Goal: Transaction & Acquisition: Purchase product/service

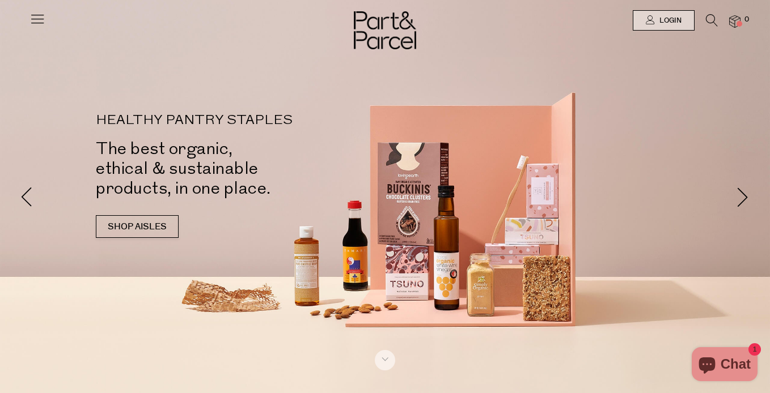
click at [707, 24] on icon at bounding box center [712, 20] width 12 height 12
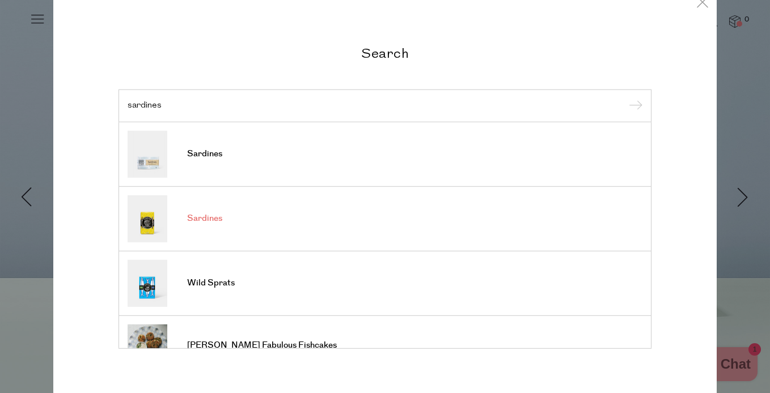
type input "sardines"
click at [151, 230] on img at bounding box center [148, 218] width 40 height 47
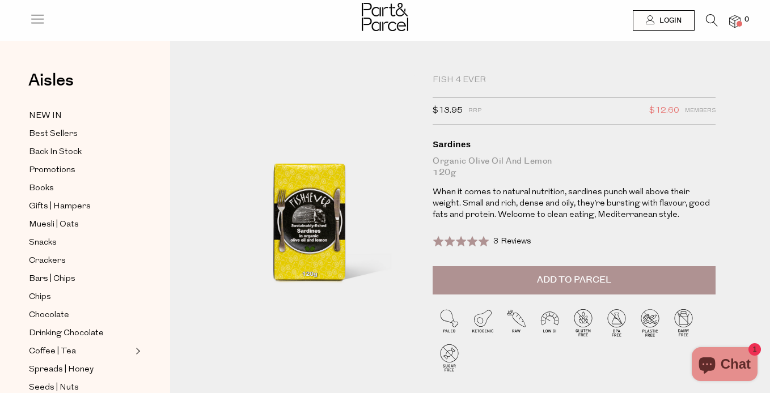
click at [563, 290] on button "Add to Parcel" at bounding box center [573, 280] width 283 height 28
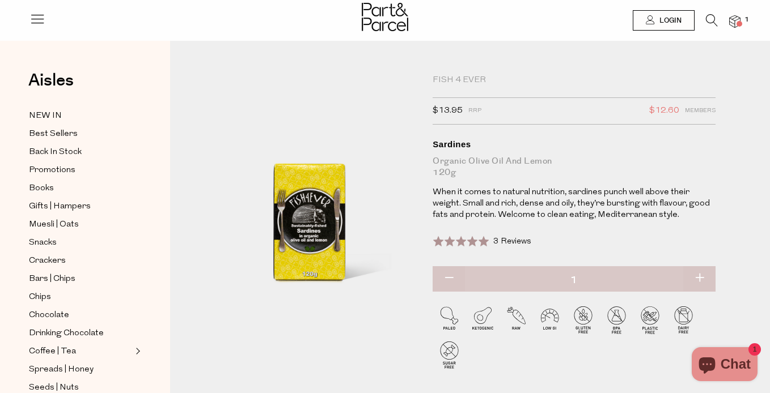
click at [705, 280] on button "button" at bounding box center [699, 278] width 32 height 25
type input "2"
click at [710, 23] on icon at bounding box center [712, 20] width 12 height 12
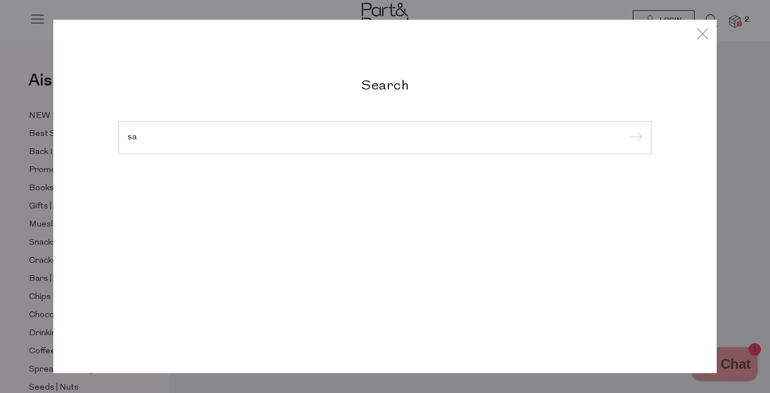
type input "s"
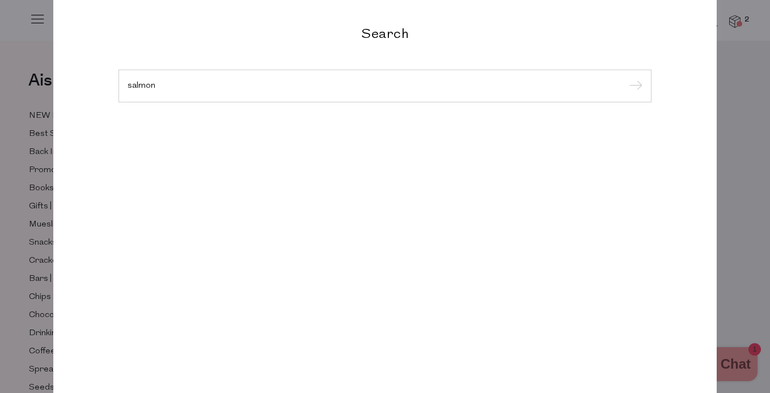
type input "salmon"
click at [625, 78] on input "submit" at bounding box center [633, 86] width 17 height 17
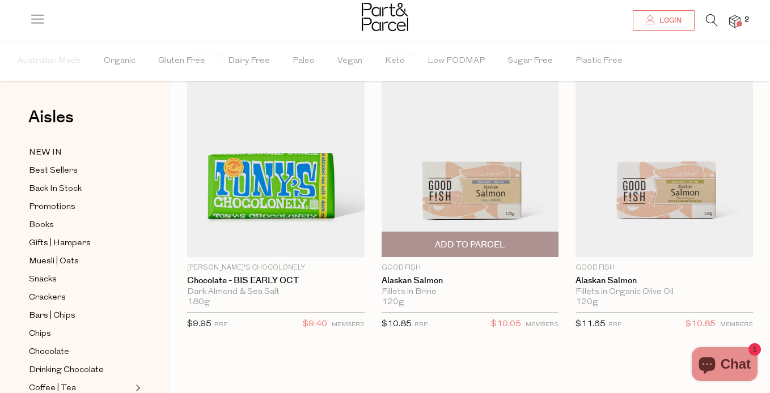
scroll to position [90, 0]
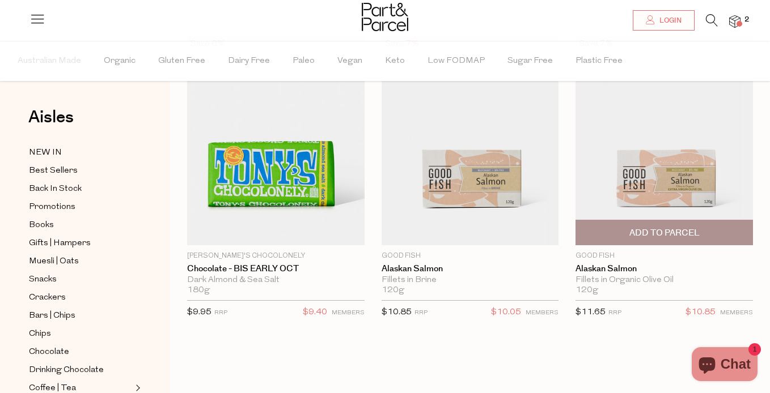
click at [676, 229] on span "Add To Parcel" at bounding box center [664, 233] width 70 height 12
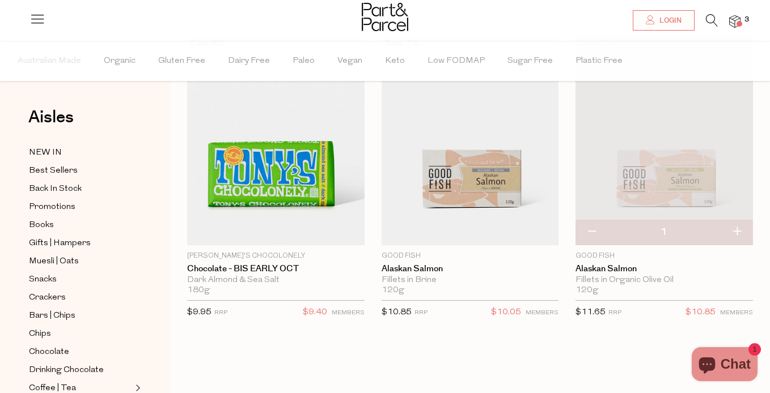
click at [711, 20] on icon at bounding box center [712, 20] width 12 height 12
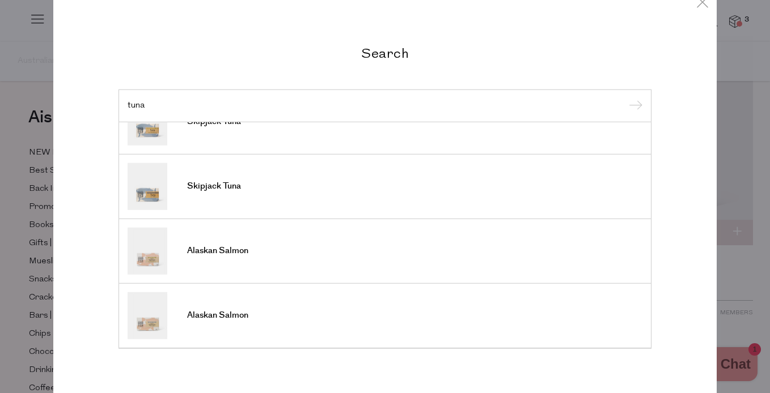
scroll to position [0, 0]
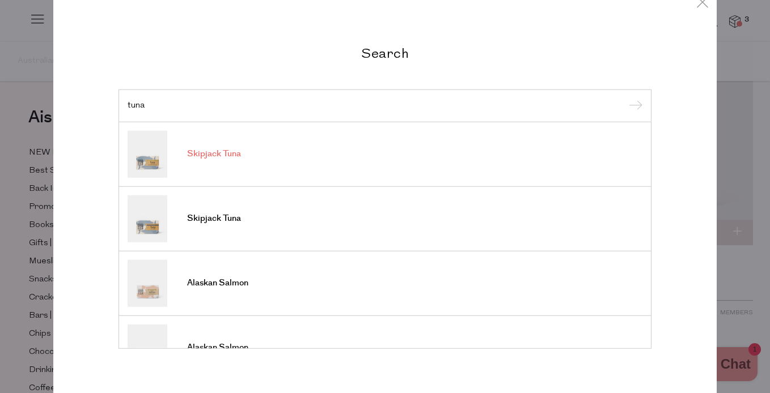
type input "tuna"
click at [214, 162] on link "Skipjack Tuna" at bounding box center [385, 153] width 515 height 47
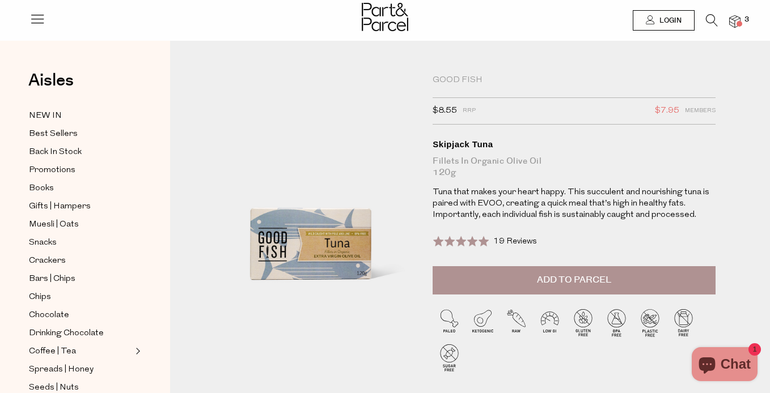
click at [587, 285] on span "Add to Parcel" at bounding box center [574, 280] width 74 height 13
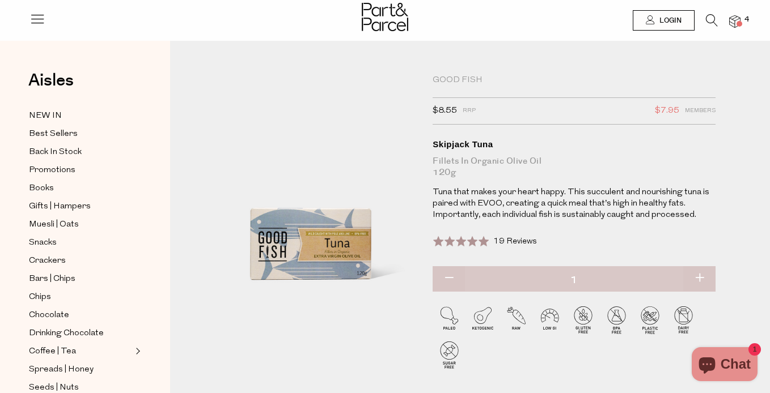
click at [713, 15] on icon at bounding box center [712, 20] width 12 height 12
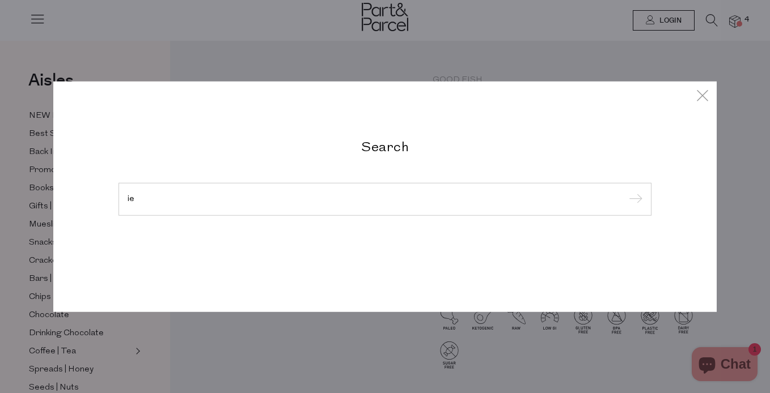
type input "i"
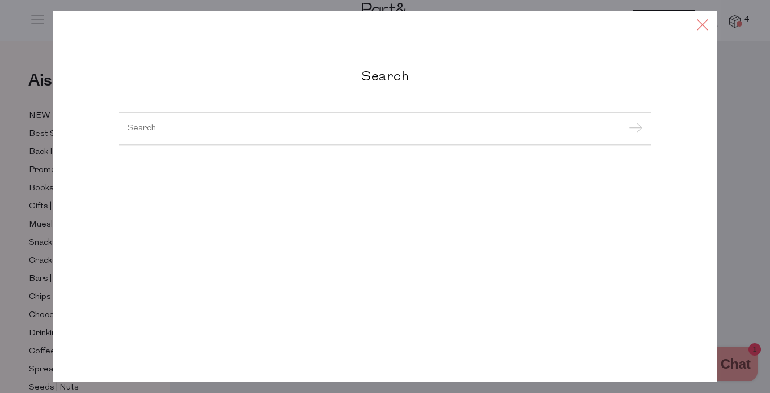
click at [705, 14] on div "Search Mosquito Patches Chicken Bone Broth Beef Bone Broth" at bounding box center [384, 196] width 663 height 371
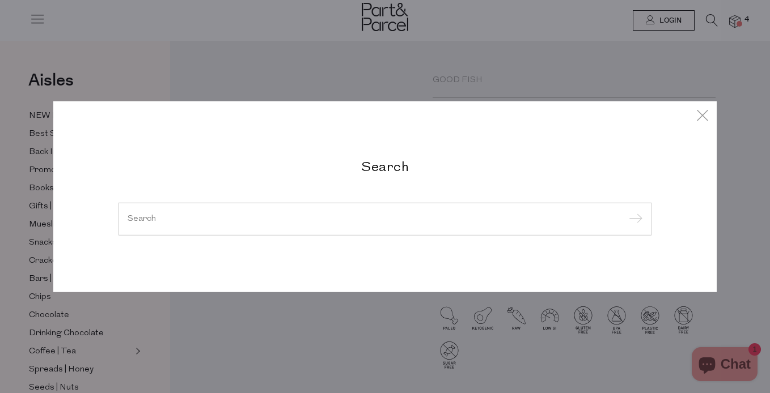
click at [736, 27] on div "Search Mosquito Patches Chicken Bone Broth Beef Bone Broth" at bounding box center [385, 196] width 770 height 393
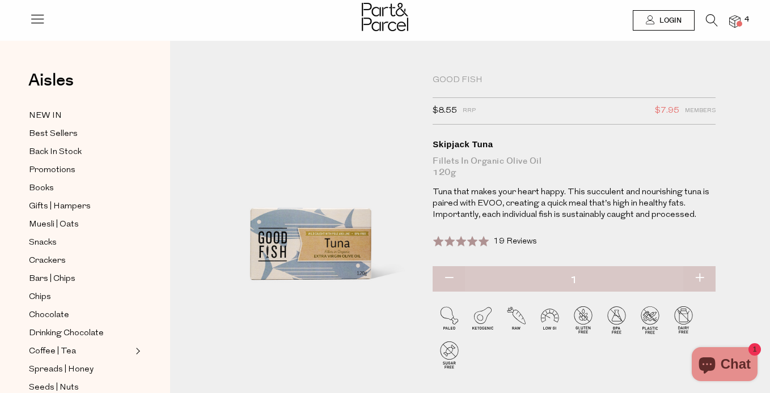
click at [736, 27] on img at bounding box center [734, 21] width 11 height 13
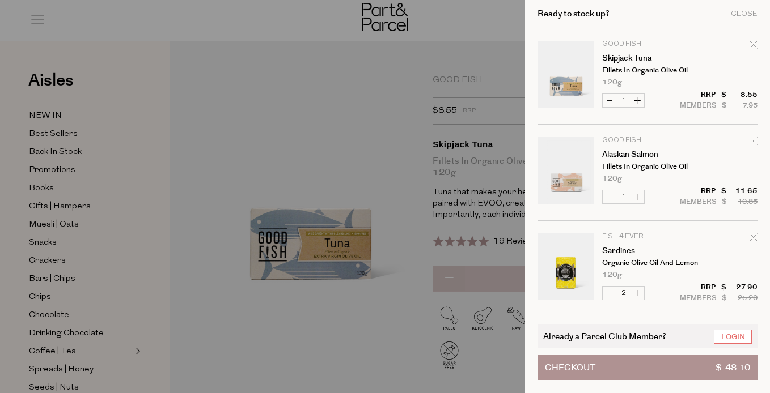
click at [337, 123] on div at bounding box center [385, 196] width 770 height 393
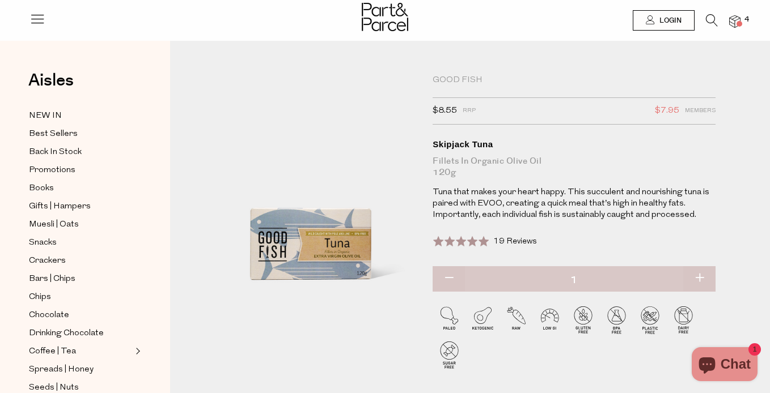
click at [707, 24] on icon at bounding box center [712, 20] width 12 height 12
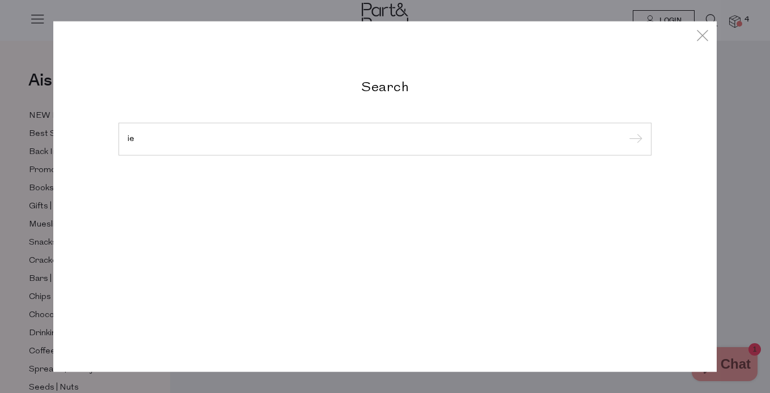
type input "i"
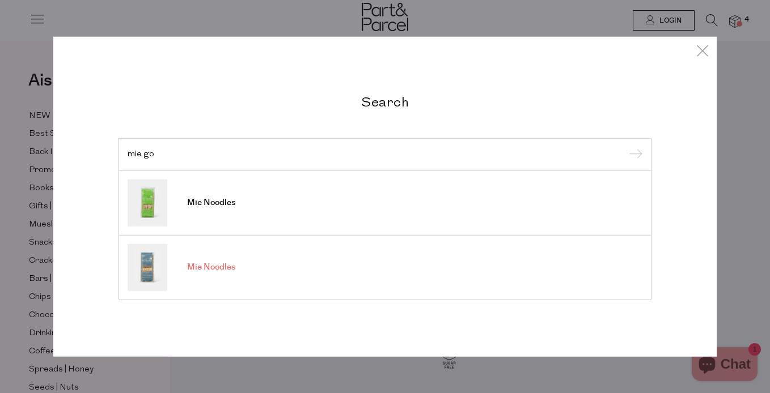
type input "mie go"
click at [153, 258] on img at bounding box center [148, 267] width 40 height 47
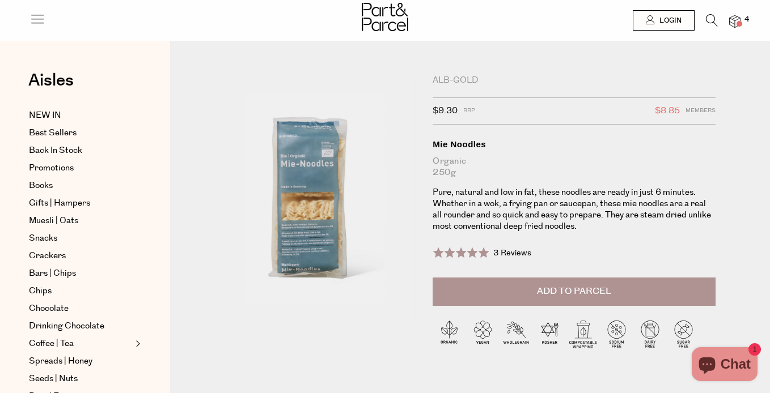
click at [558, 290] on span "Add to Parcel" at bounding box center [574, 291] width 74 height 13
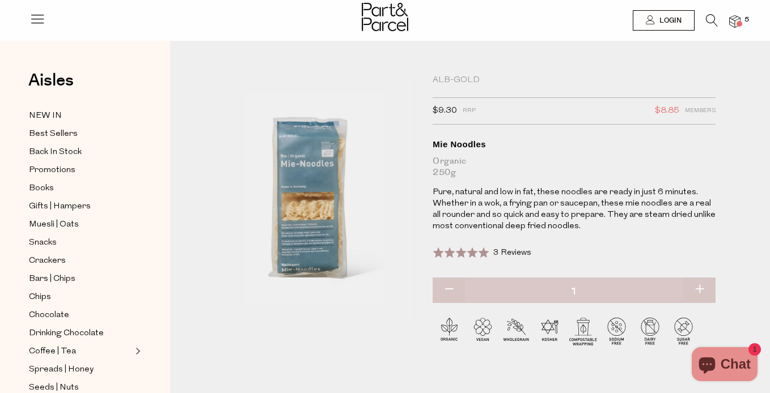
click at [710, 16] on icon at bounding box center [712, 20] width 12 height 12
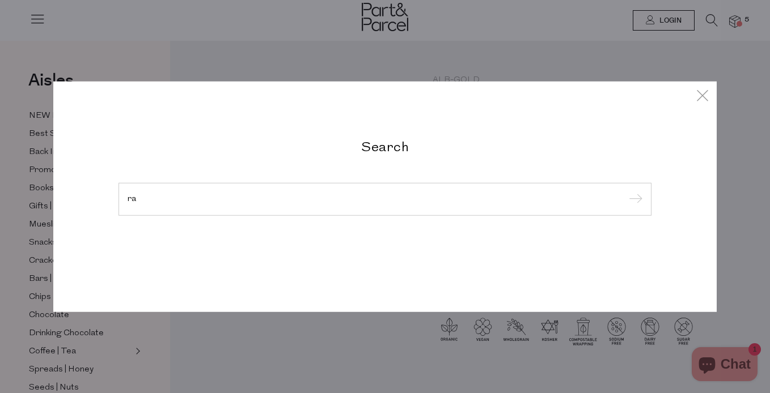
type input "r"
type input "crackers"
click at [625, 192] on input "submit" at bounding box center [633, 200] width 17 height 17
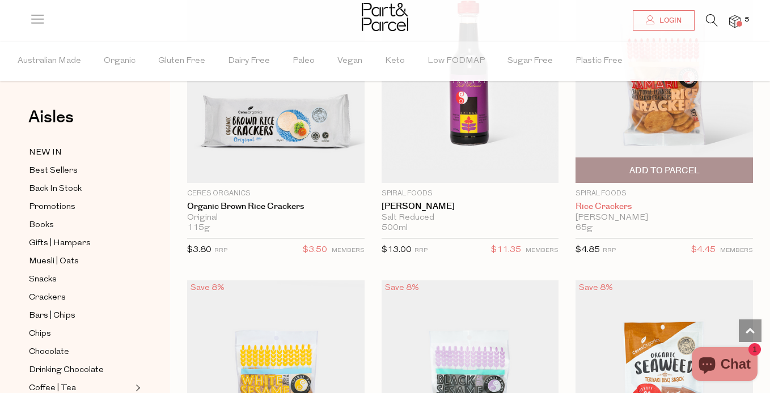
scroll to position [3526, 0]
click at [654, 168] on span "Add To Parcel" at bounding box center [664, 170] width 70 height 12
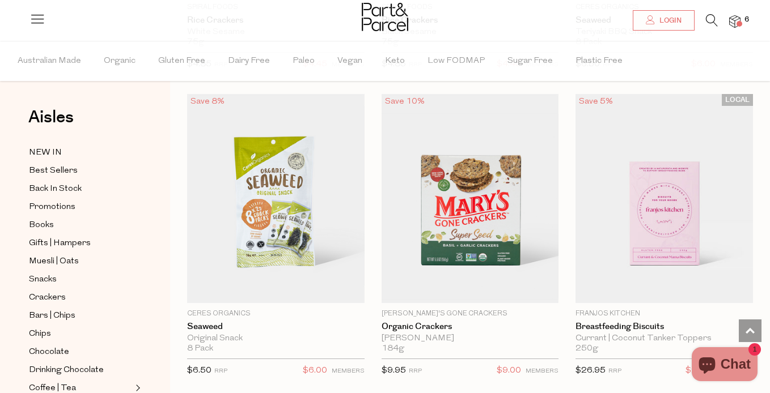
scroll to position [4034, 0]
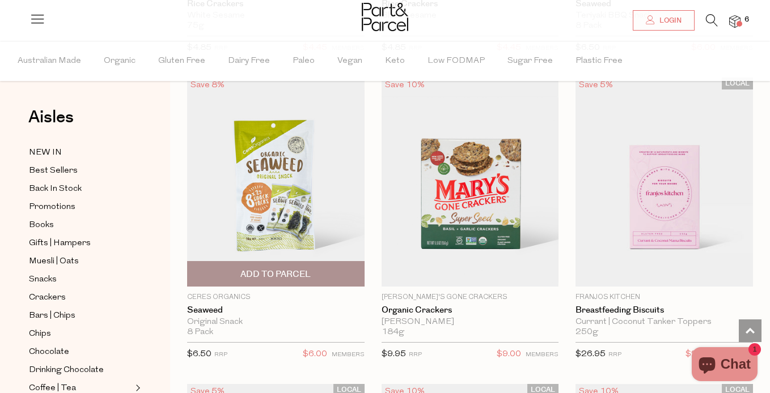
click at [279, 275] on span "Add To Parcel" at bounding box center [275, 275] width 70 height 12
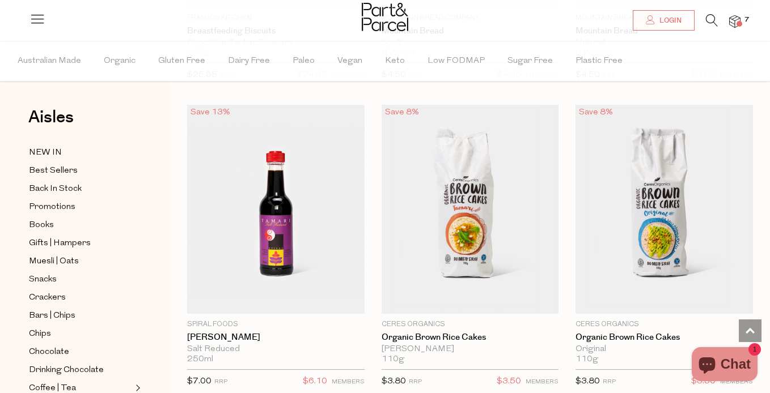
scroll to position [4633, 0]
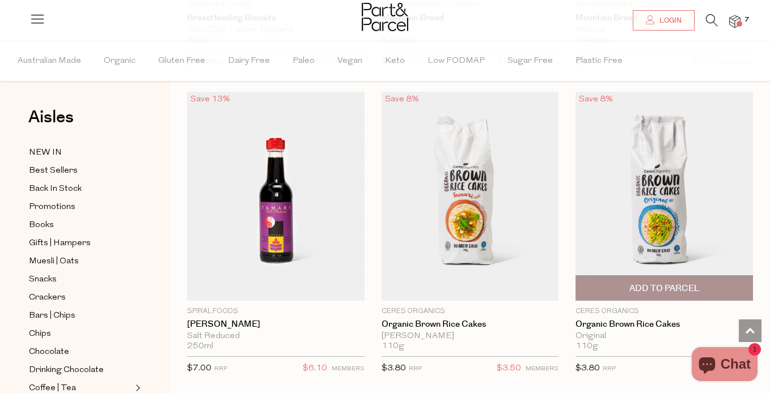
click at [676, 283] on span "Add To Parcel" at bounding box center [664, 289] width 70 height 12
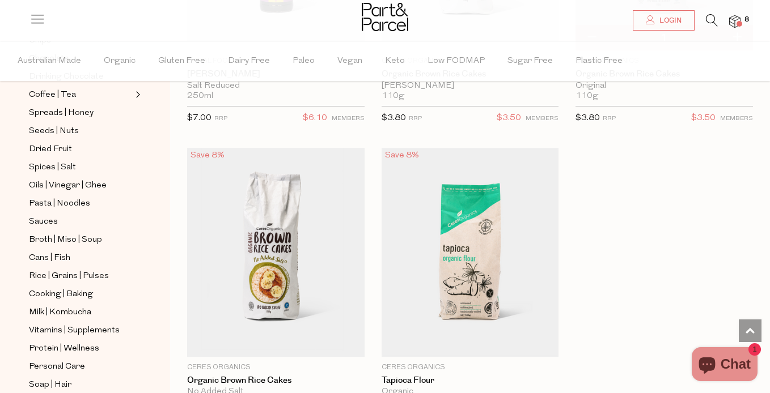
scroll to position [302, 0]
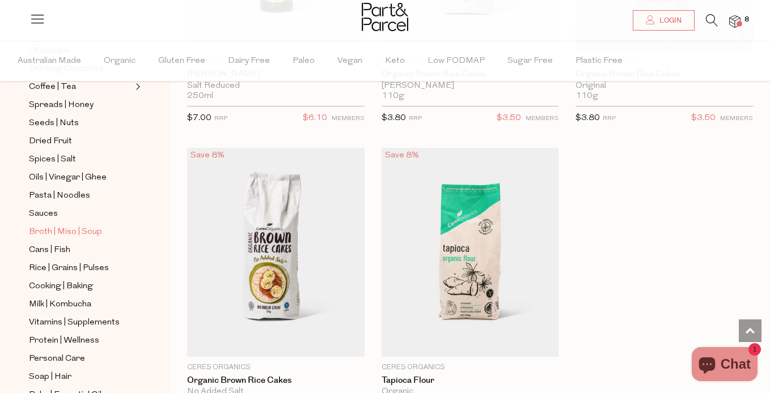
click at [79, 231] on span "Broth | Miso | Soup" at bounding box center [65, 233] width 73 height 14
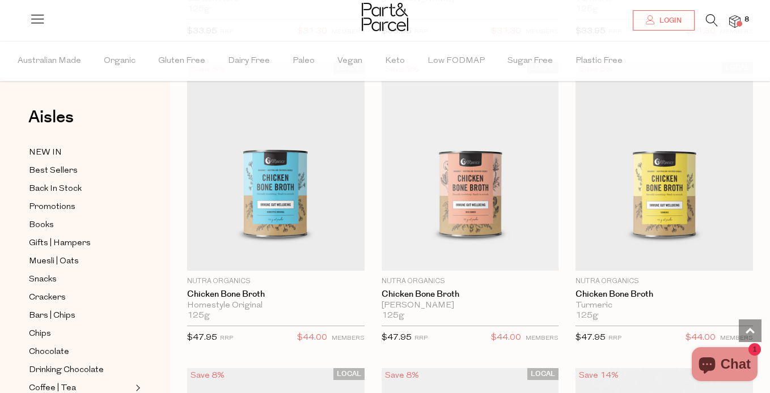
scroll to position [695, 0]
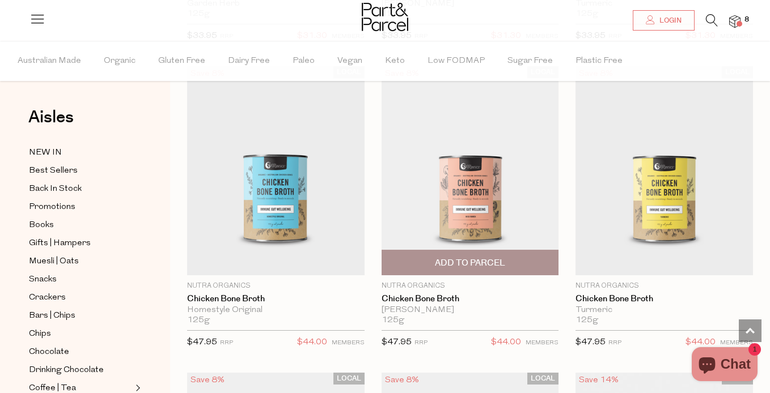
click at [481, 264] on span "Add To Parcel" at bounding box center [470, 263] width 70 height 12
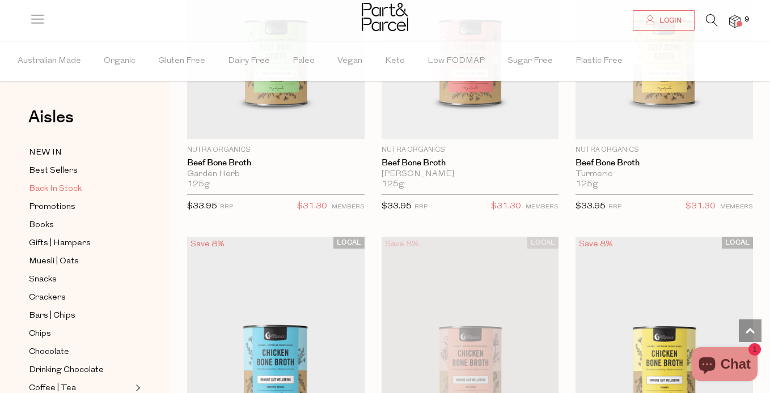
scroll to position [520, 0]
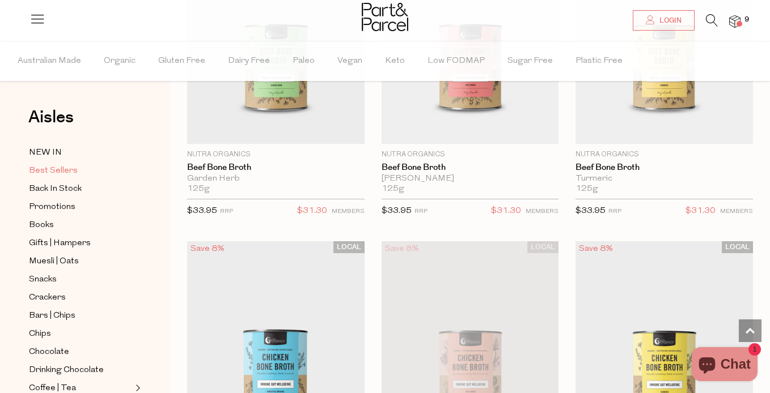
click at [51, 173] on span "Best Sellers" at bounding box center [53, 171] width 49 height 14
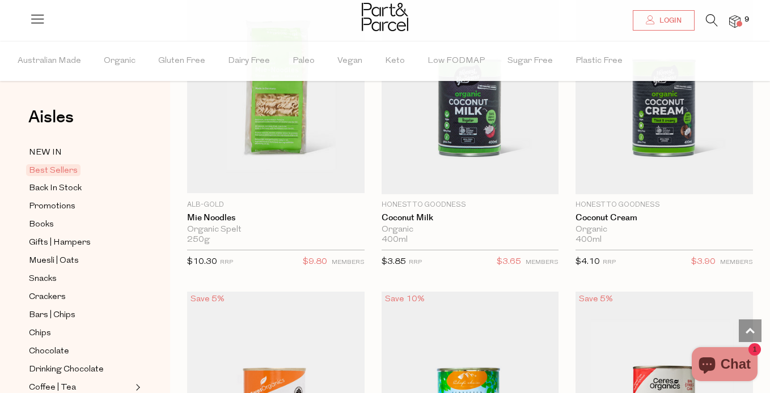
scroll to position [2031, 0]
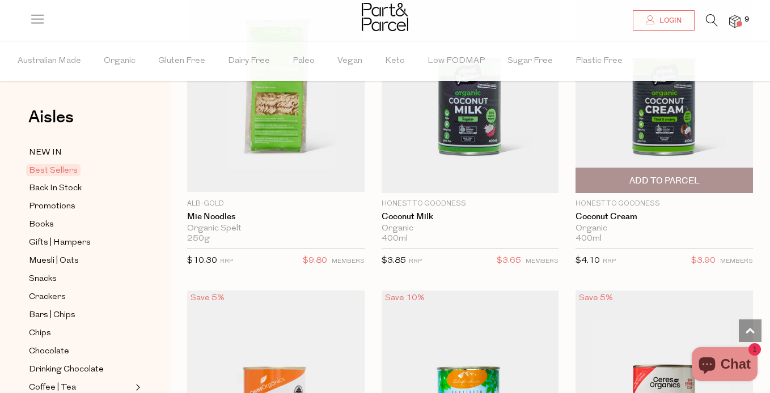
click at [706, 176] on span "Add To Parcel" at bounding box center [664, 180] width 171 height 24
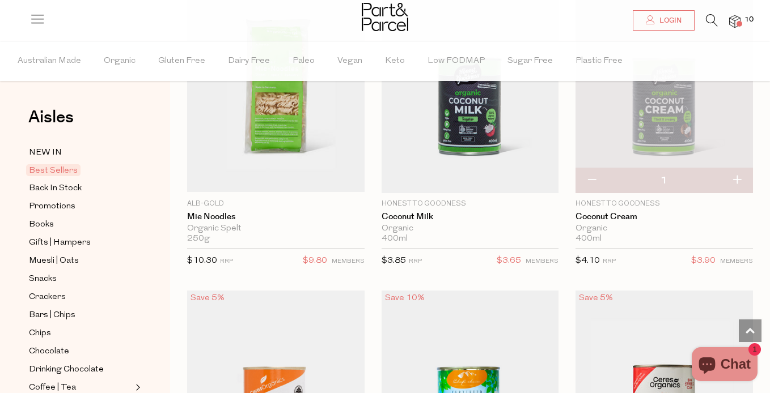
click at [740, 179] on button "button" at bounding box center [736, 180] width 32 height 25
type input "2"
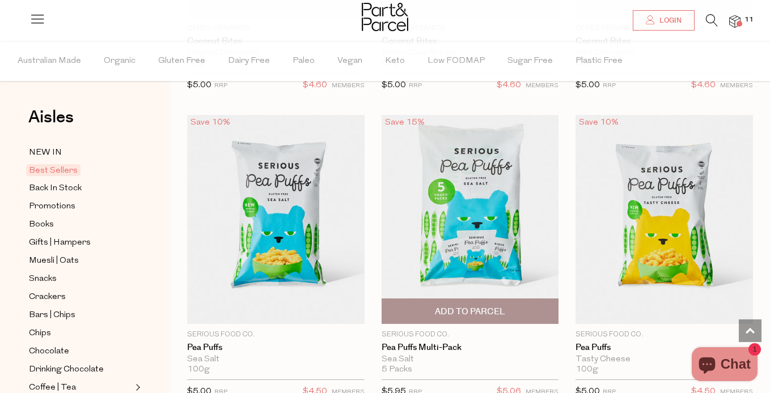
scroll to position [3737, 0]
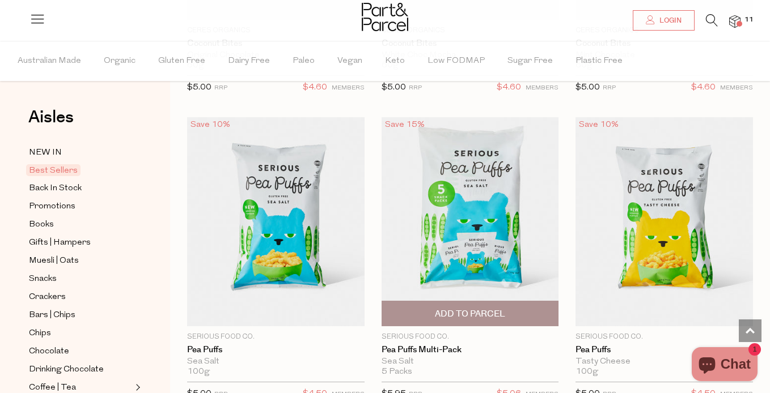
click at [503, 308] on span "Add To Parcel" at bounding box center [470, 314] width 70 height 12
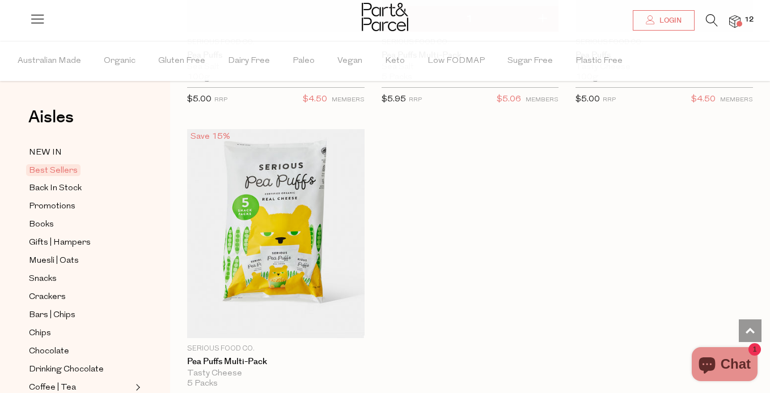
scroll to position [4042, 0]
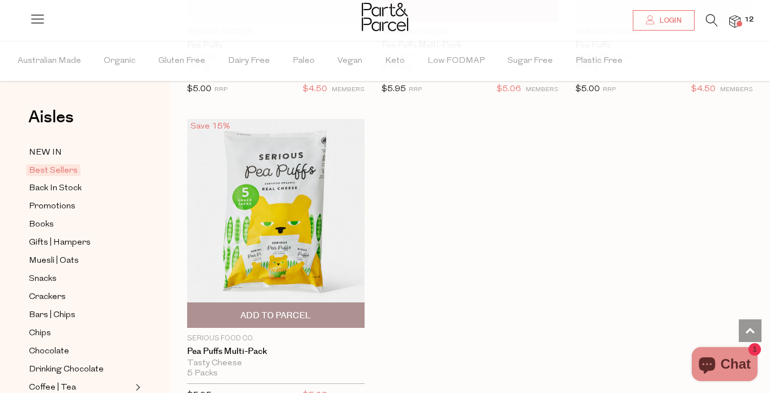
click at [269, 311] on span "Add To Parcel" at bounding box center [275, 316] width 70 height 12
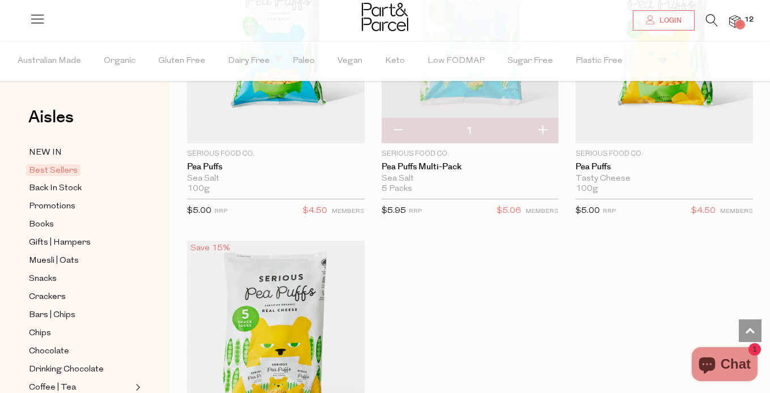
scroll to position [3885, 0]
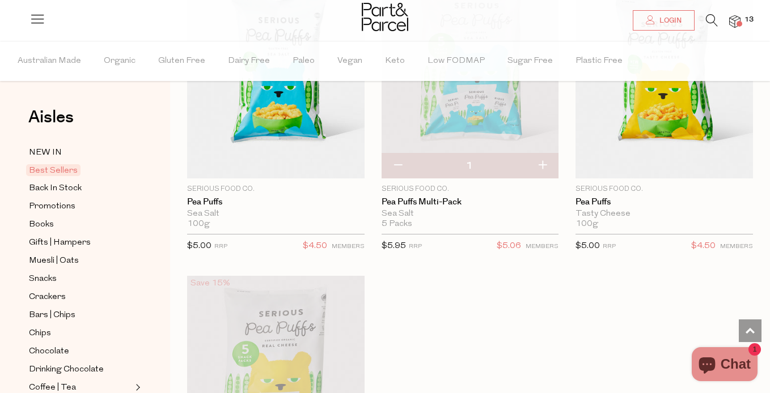
click at [398, 161] on button "button" at bounding box center [397, 166] width 32 height 25
type input "0"
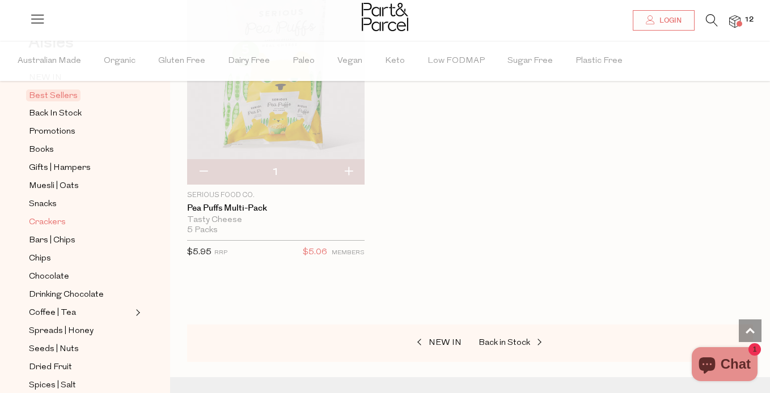
scroll to position [77, 0]
click at [48, 183] on span "Muesli | Oats" at bounding box center [54, 185] width 50 height 14
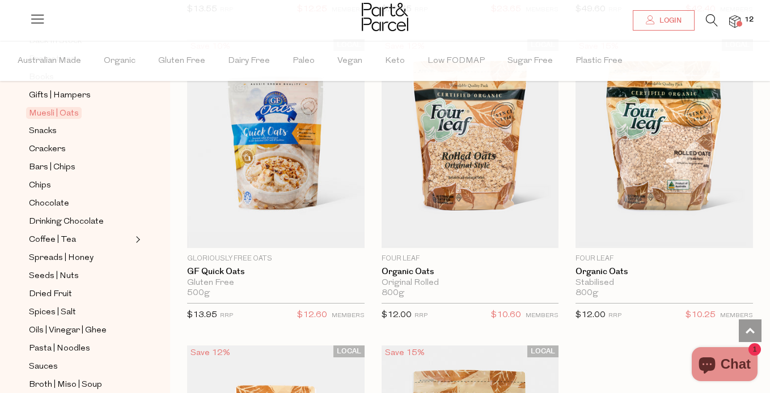
scroll to position [150, 0]
click at [47, 127] on span "Snacks" at bounding box center [43, 130] width 28 height 14
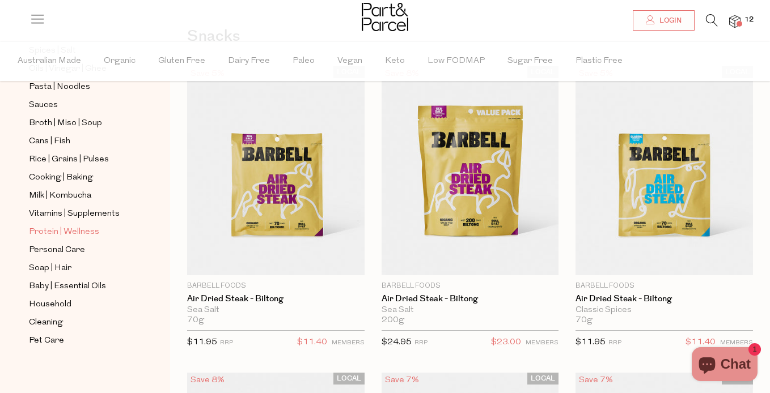
scroll to position [414, 0]
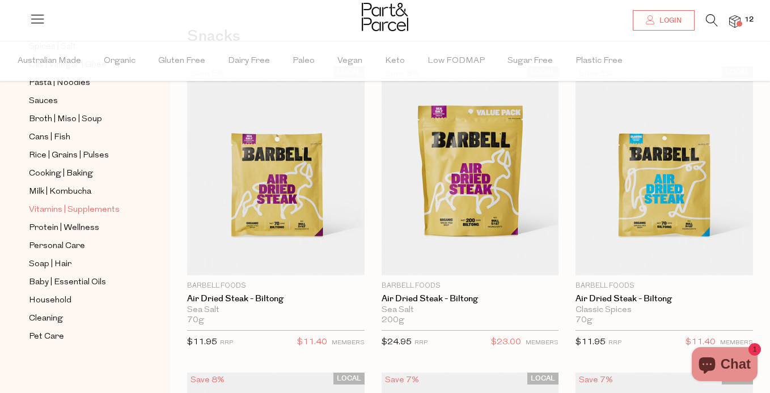
click at [76, 210] on span "Vitamins | Supplements" at bounding box center [74, 210] width 91 height 14
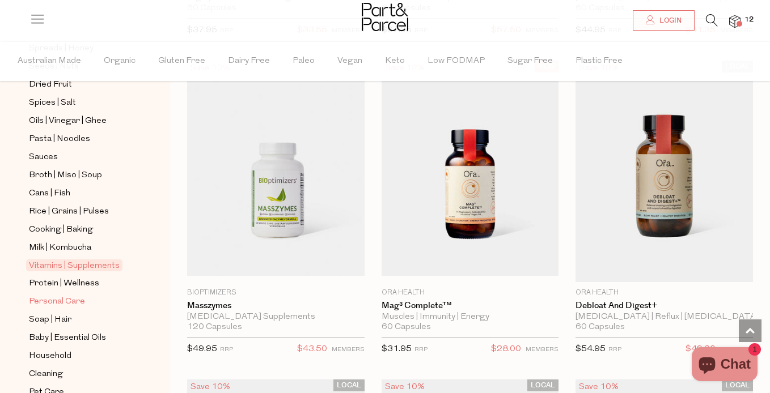
scroll to position [414, 0]
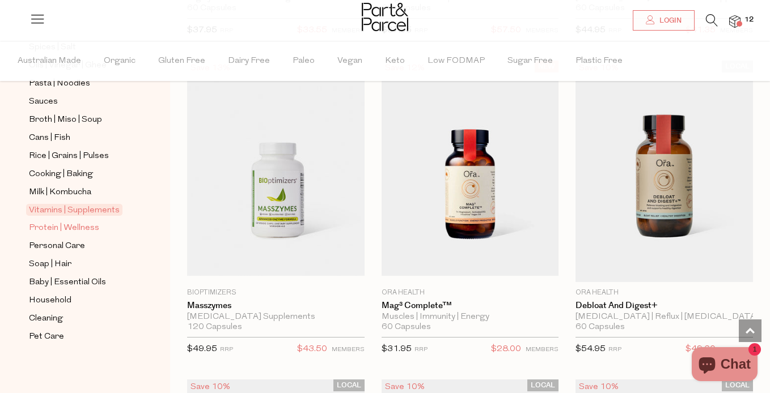
click at [57, 229] on span "Protein | Wellness" at bounding box center [64, 229] width 70 height 14
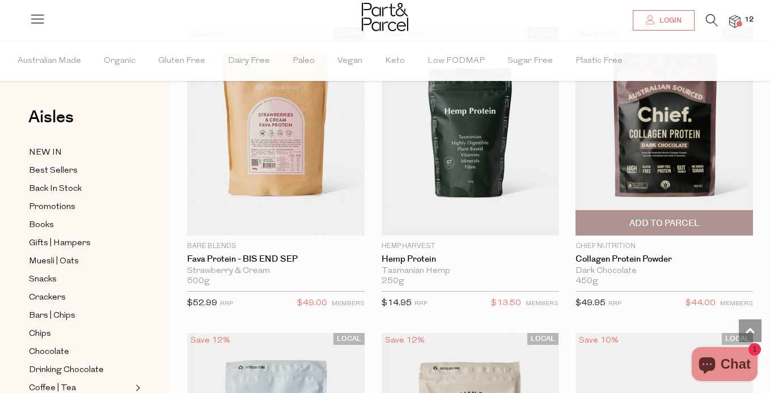
scroll to position [1013, 0]
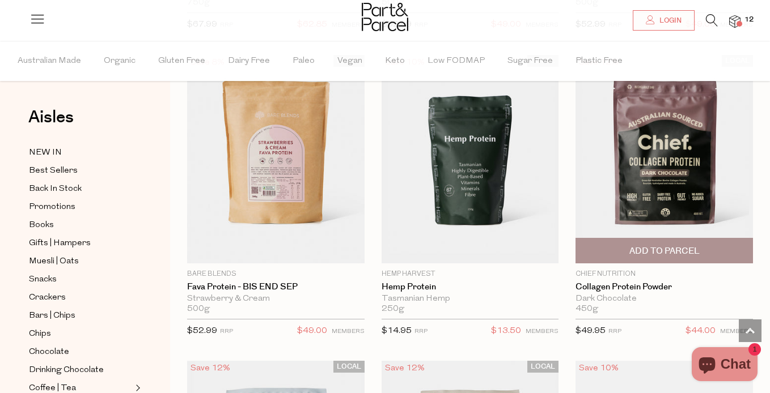
click at [693, 181] on img at bounding box center [663, 158] width 177 height 209
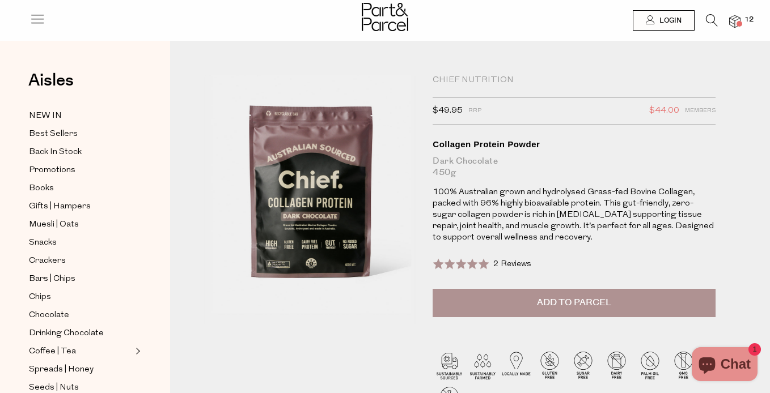
click at [528, 307] on button "Add to Parcel" at bounding box center [573, 303] width 283 height 28
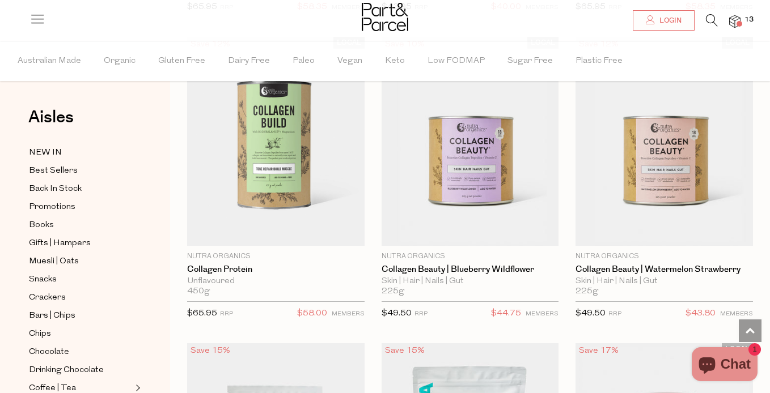
scroll to position [1949, 0]
